Goal: Navigation & Orientation: Find specific page/section

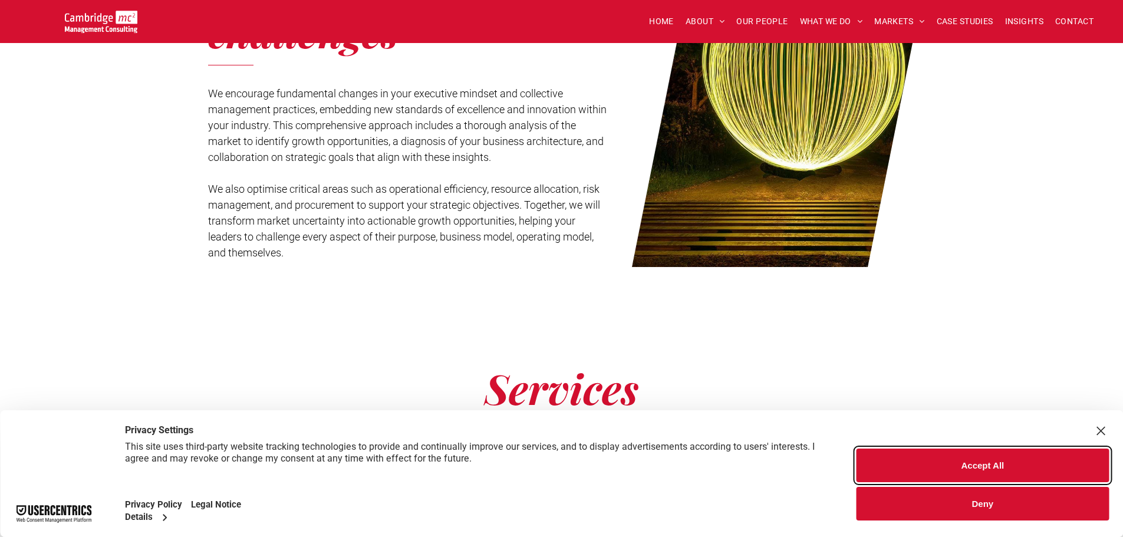
click at [980, 465] on button "Accept All" at bounding box center [983, 466] width 252 height 34
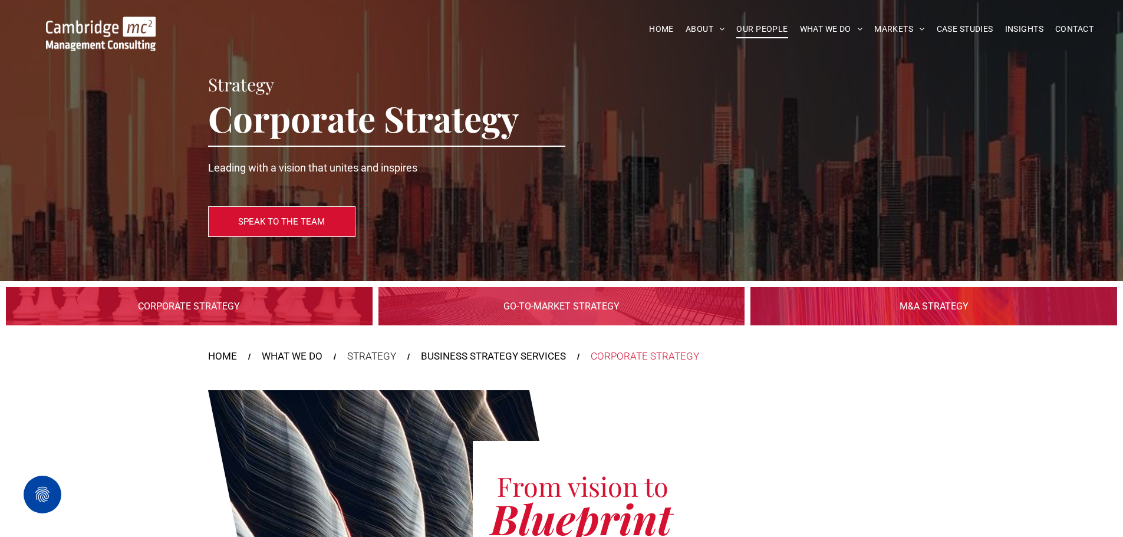
click at [756, 33] on span "OUR PEOPLE" at bounding box center [761, 29] width 51 height 18
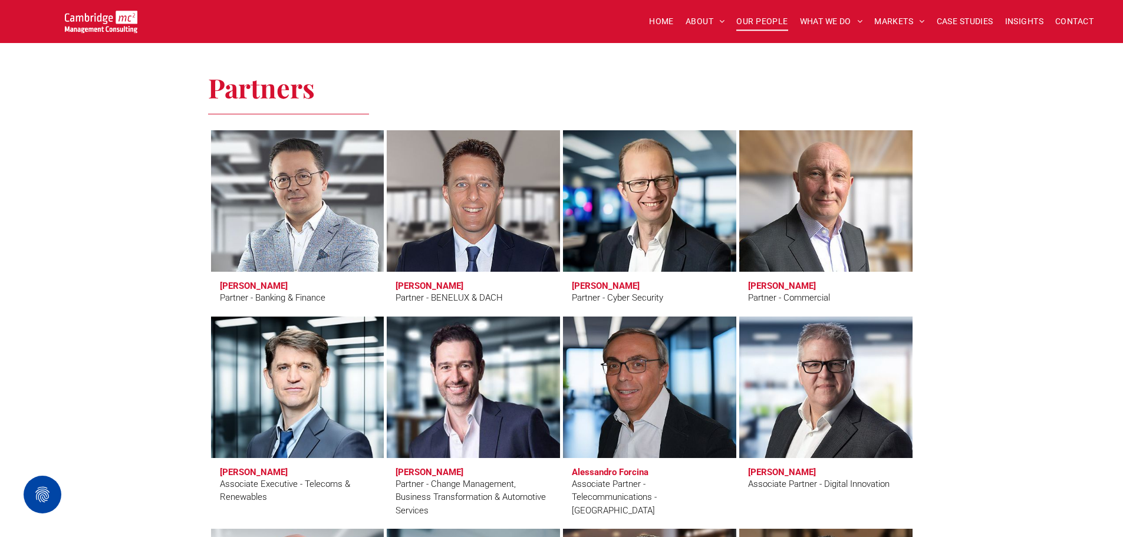
scroll to position [2476, 0]
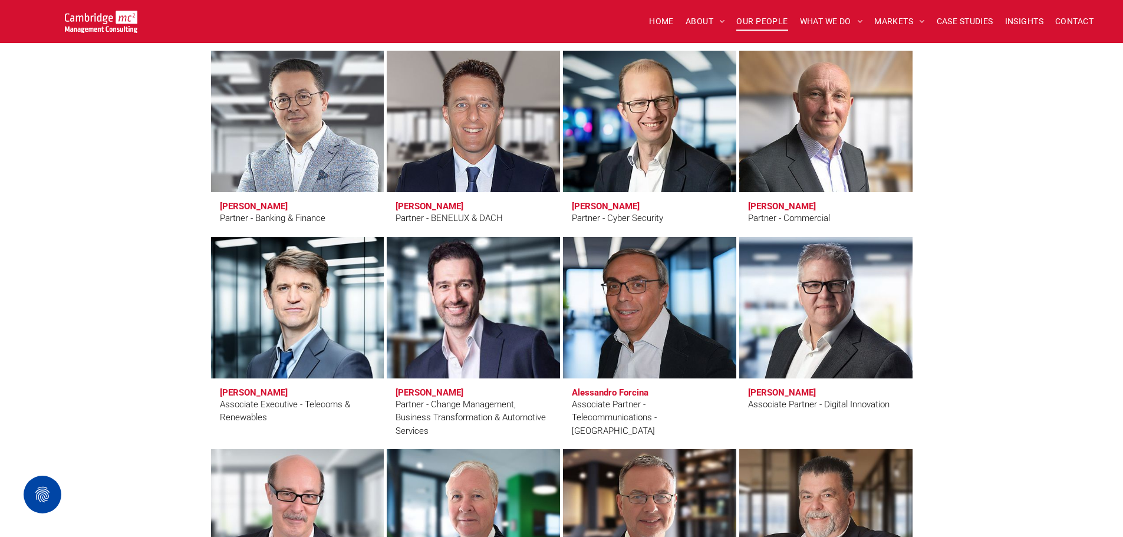
click at [473, 348] on link at bounding box center [472, 308] width 183 height 150
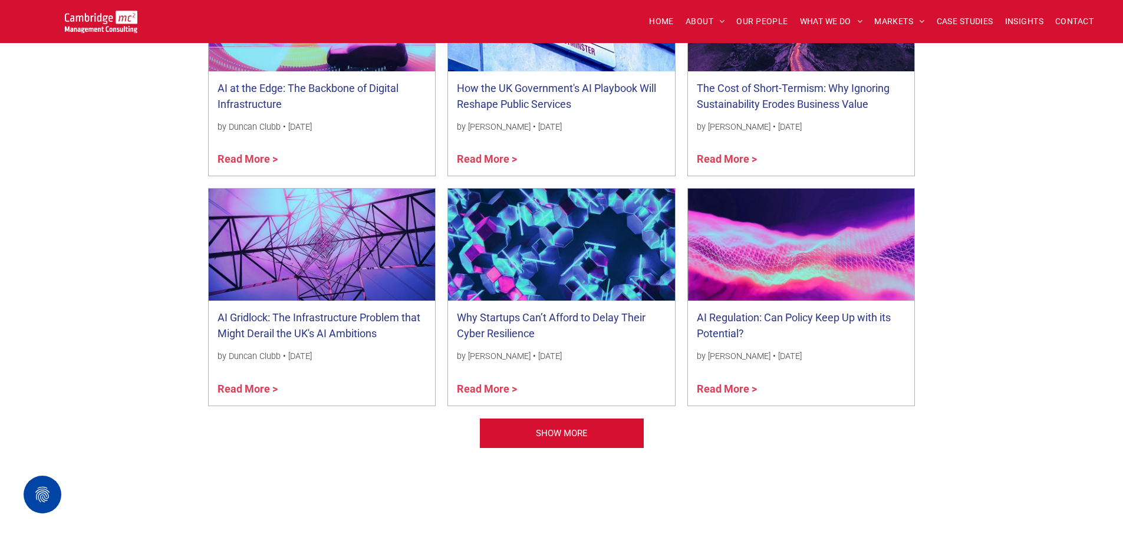
scroll to position [943, 0]
